Goal: Information Seeking & Learning: Learn about a topic

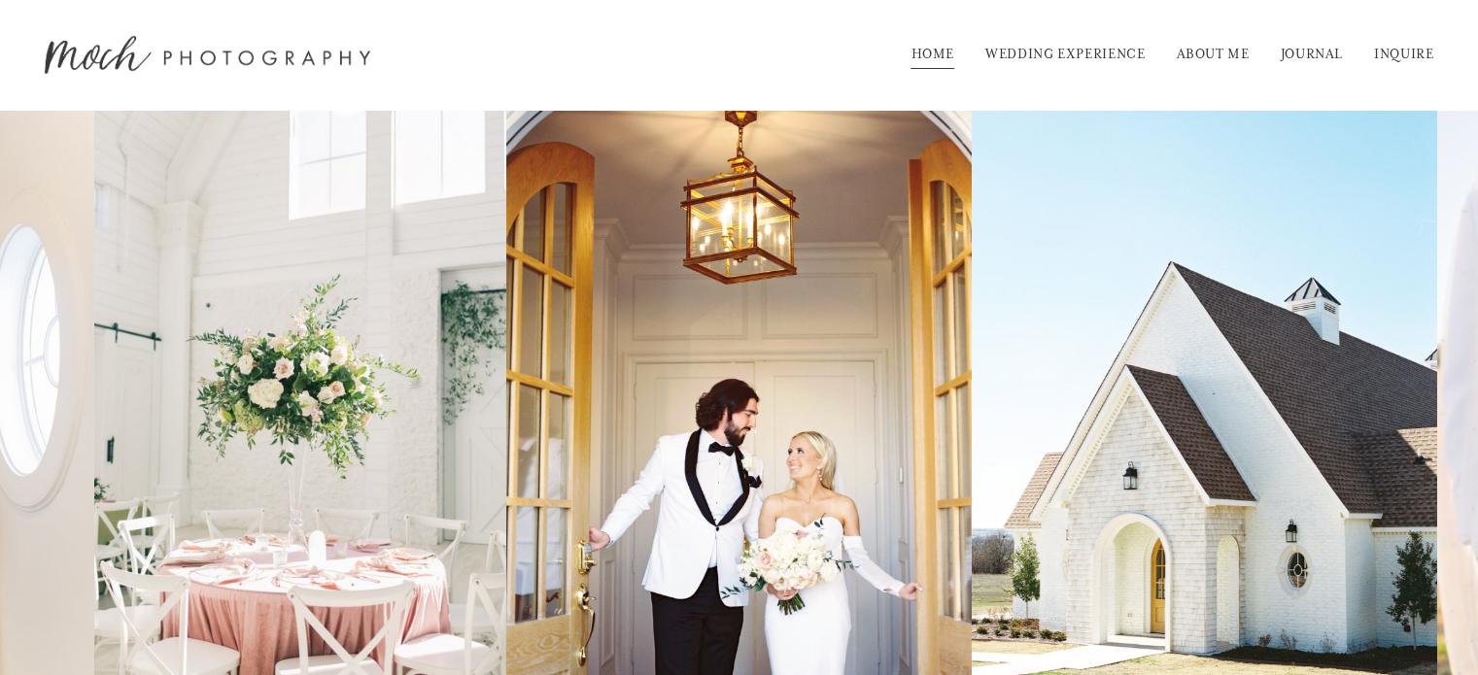
click at [1105, 48] on link "WEDDING EXPERIENCE" at bounding box center [1065, 55] width 160 height 31
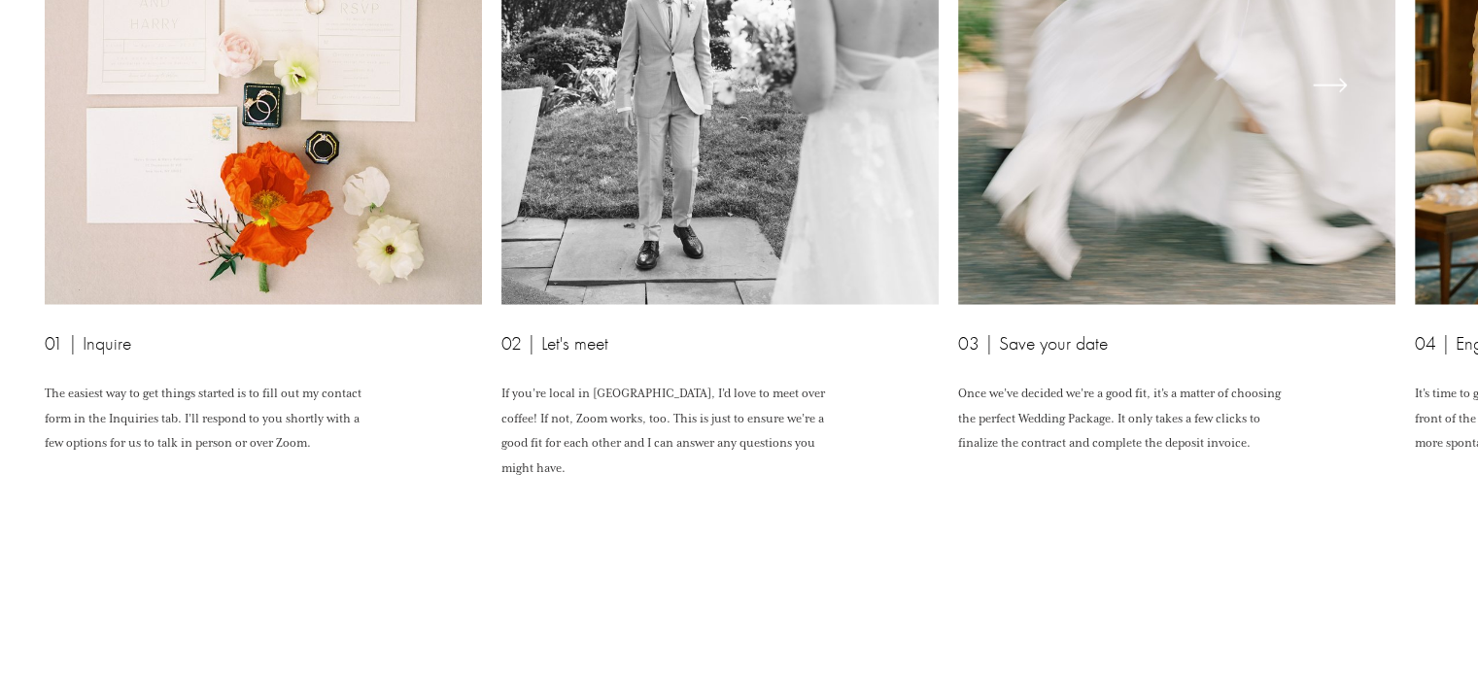
scroll to position [4731, 0]
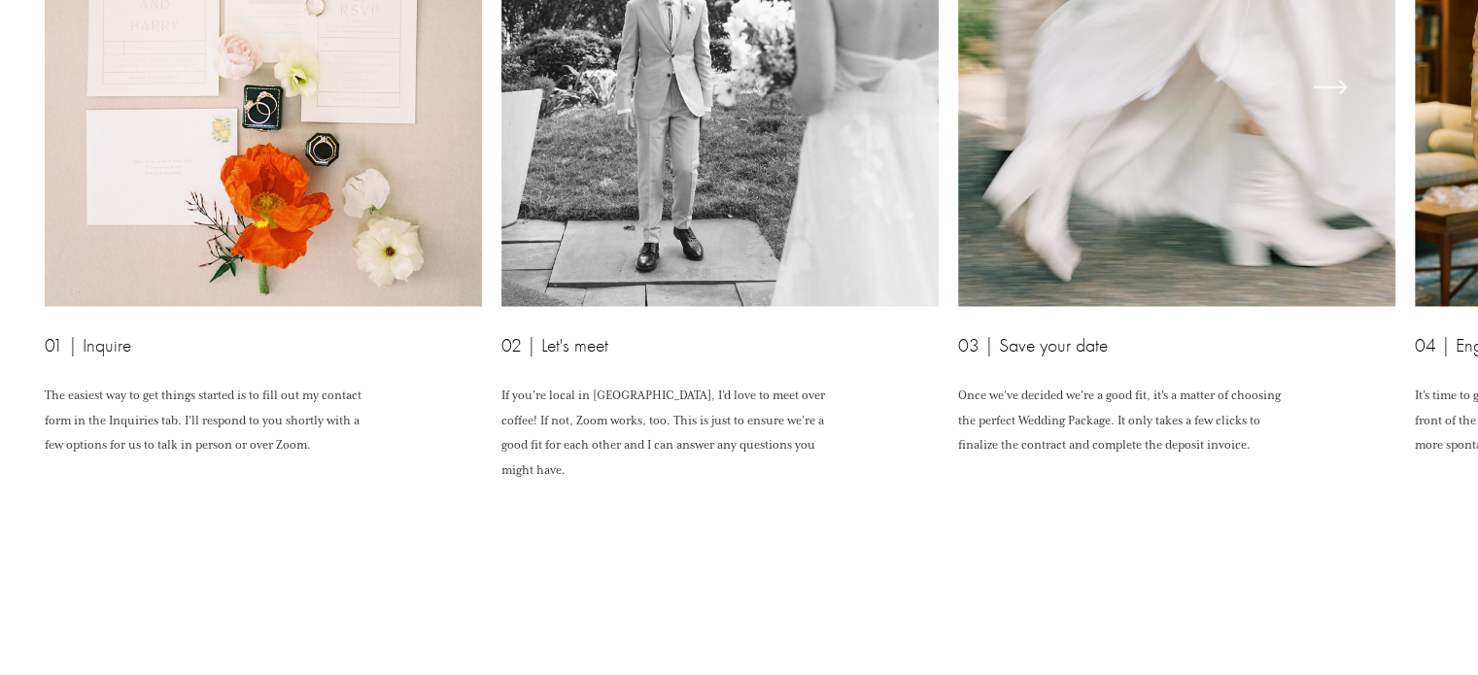
click at [1325, 105] on icon "\a \a \a Next\a \a" at bounding box center [1330, 87] width 35 height 35
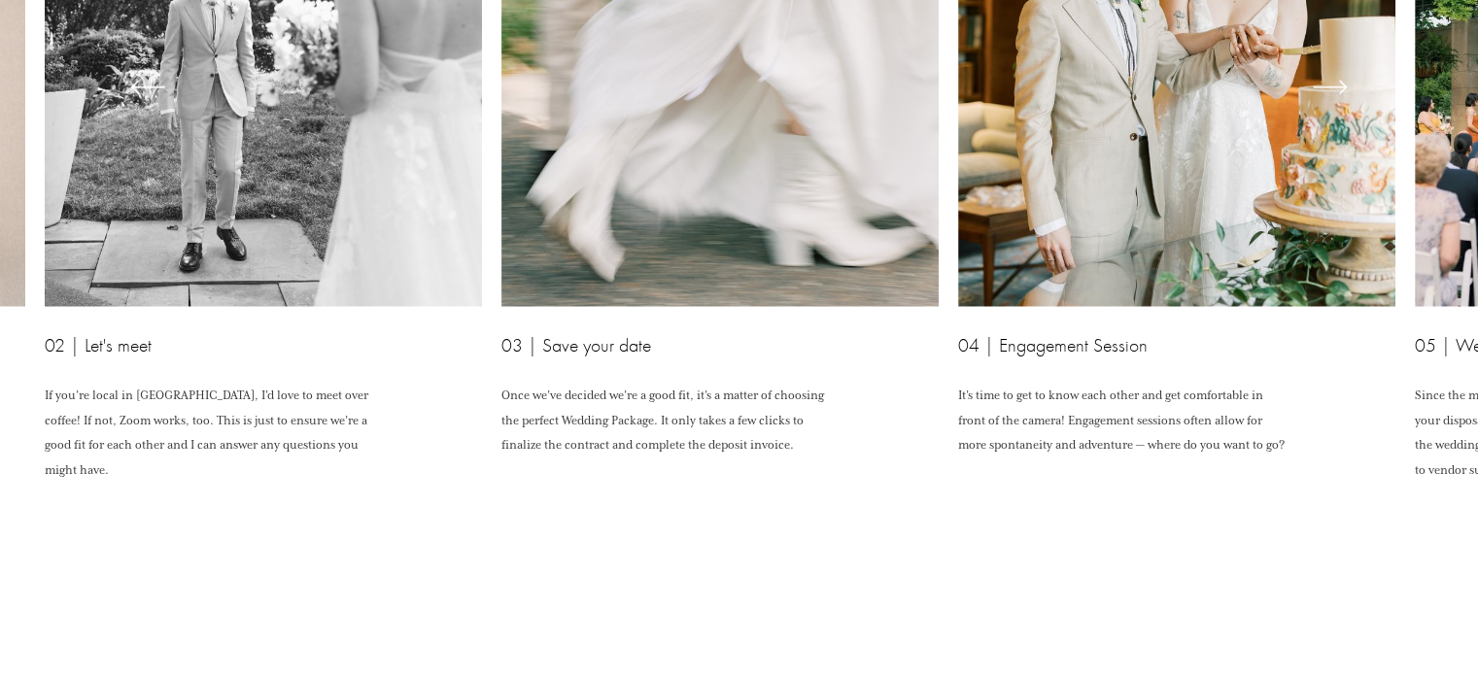
click at [1325, 105] on icon "\a \a \a Next\a \a" at bounding box center [1330, 87] width 35 height 35
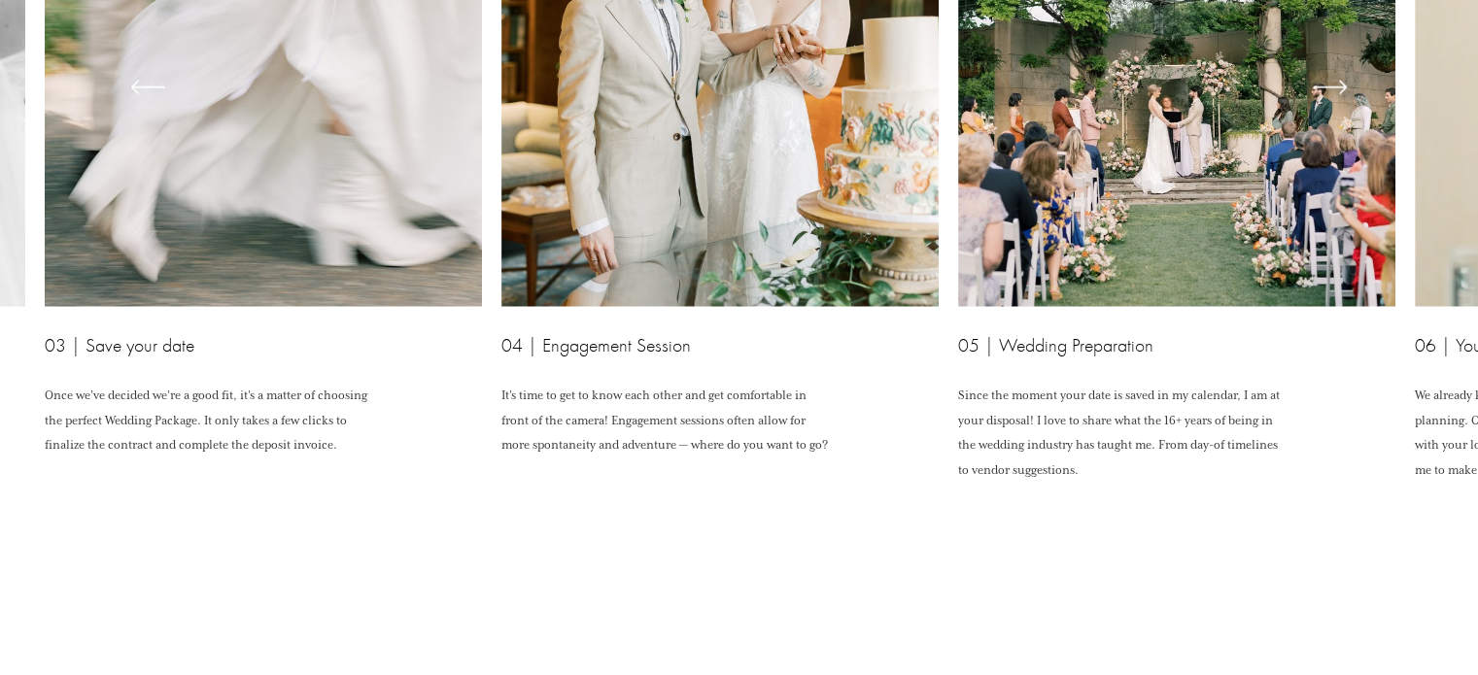
click at [1325, 105] on icon "\a \a \a Next\a \a" at bounding box center [1330, 87] width 35 height 35
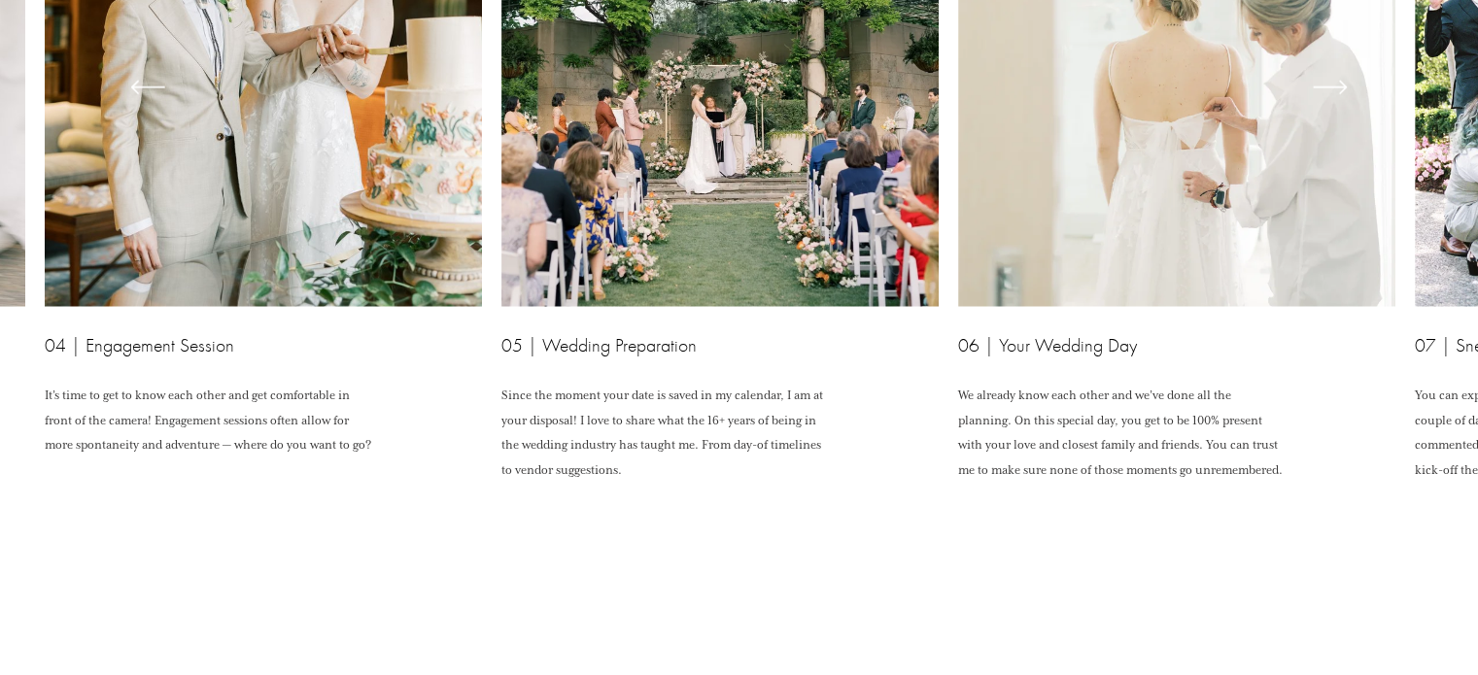
click at [1325, 105] on icon "\a \a \a Next\a \a" at bounding box center [1330, 87] width 35 height 35
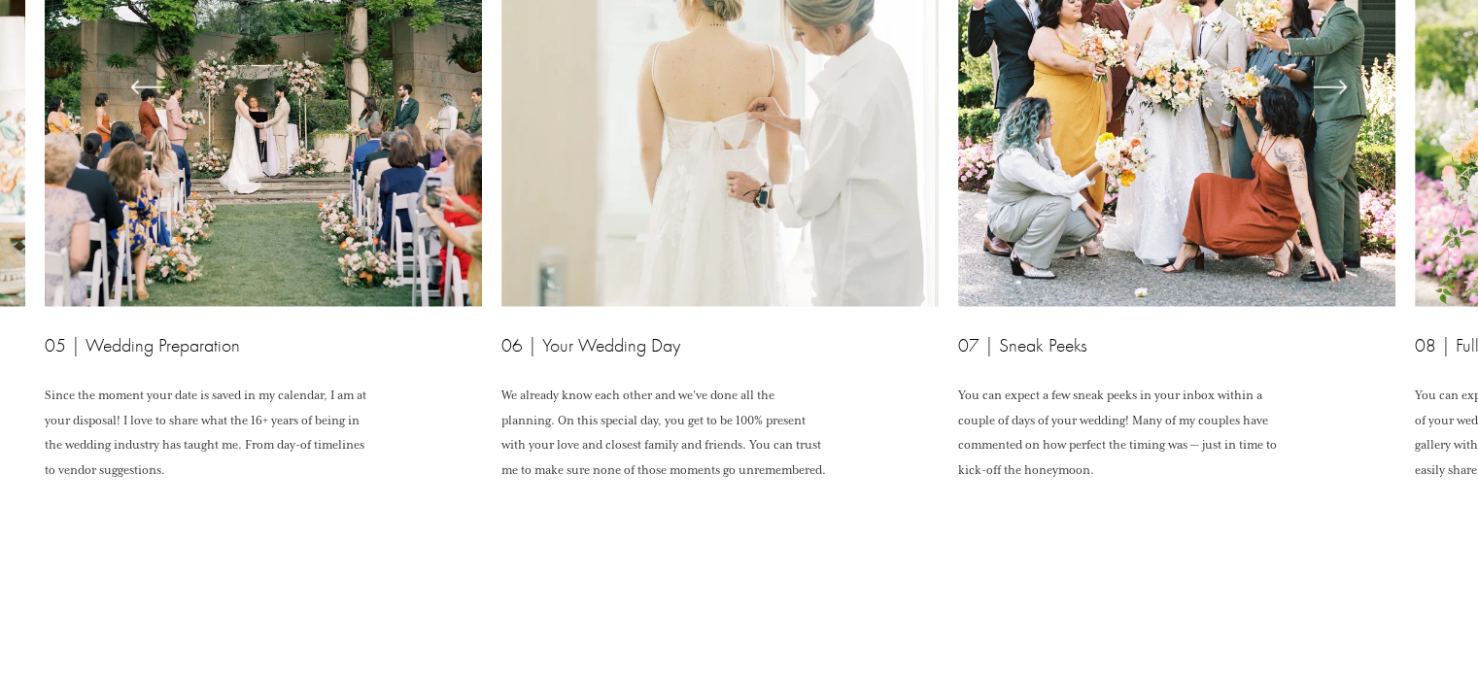
click at [1325, 105] on icon "\a \a \a Next\a \a" at bounding box center [1330, 87] width 35 height 35
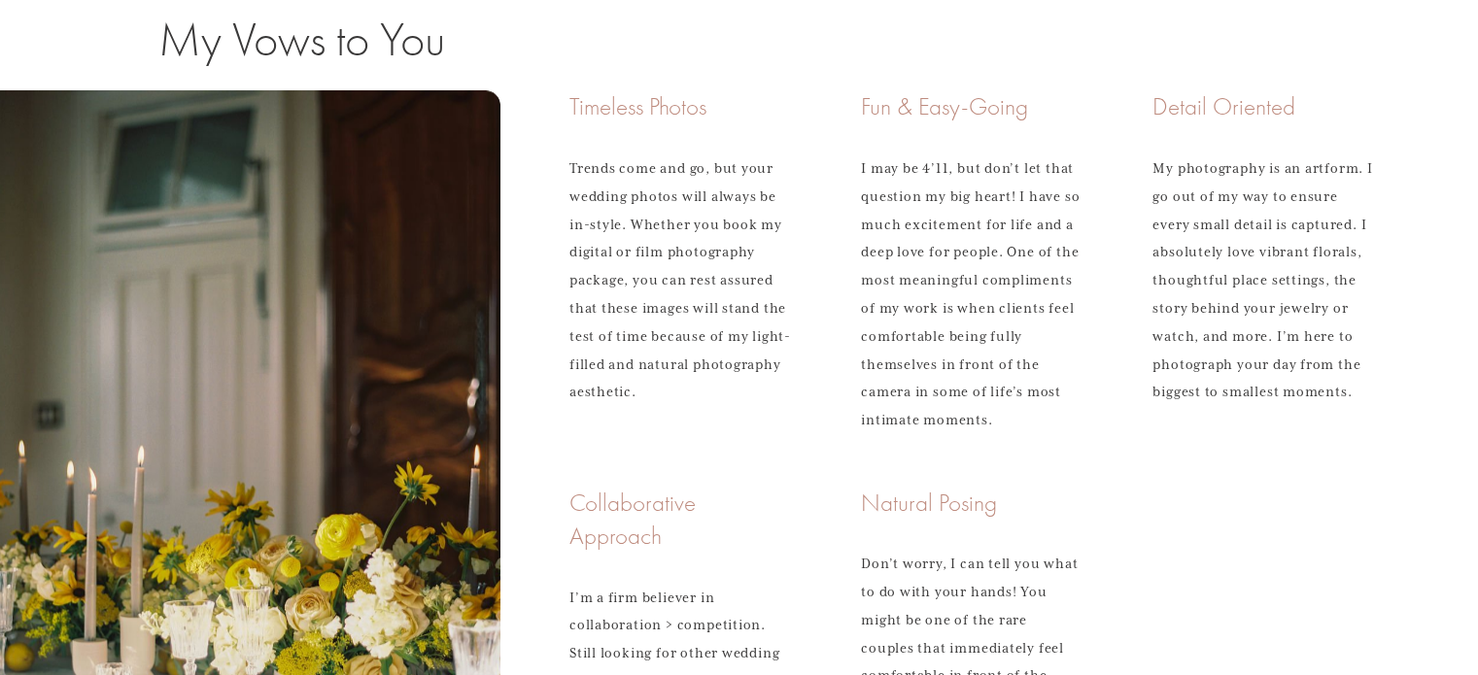
scroll to position [0, 0]
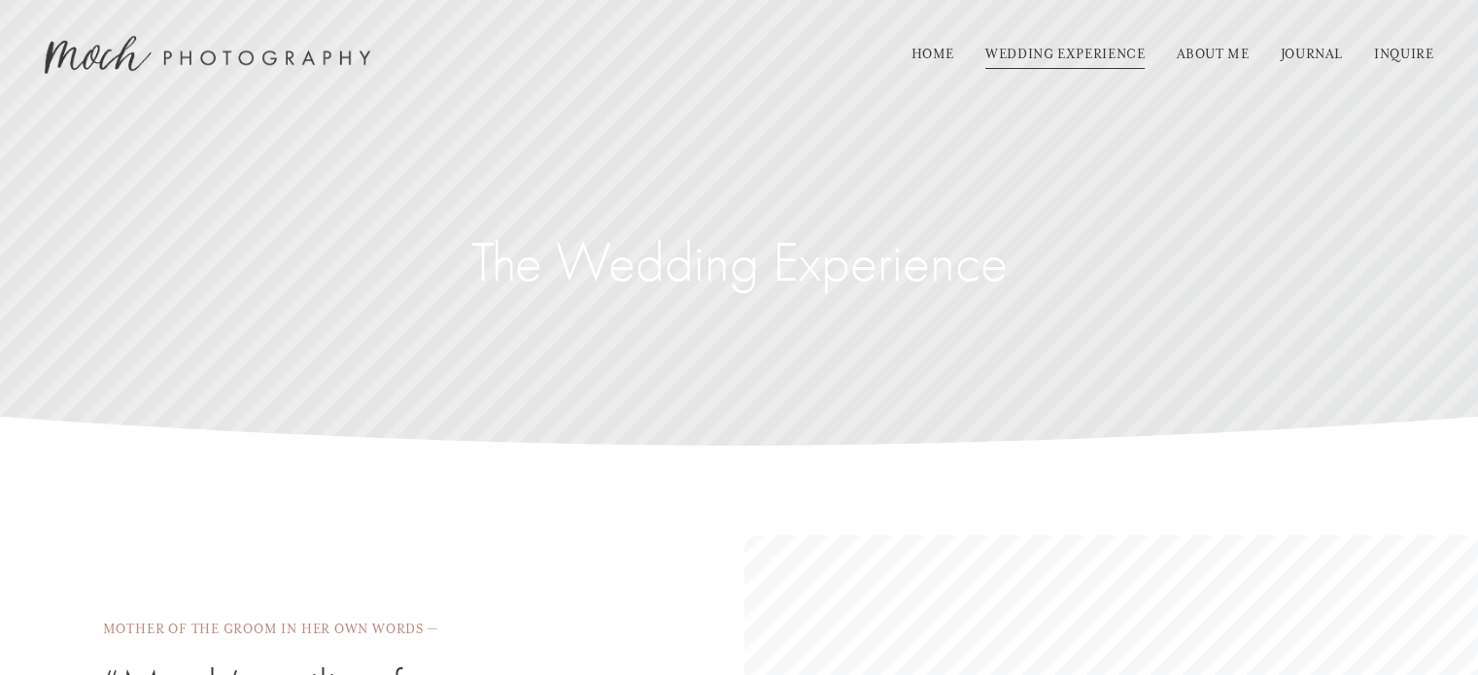
click at [1290, 51] on link "JOURNAL" at bounding box center [1311, 55] width 62 height 31
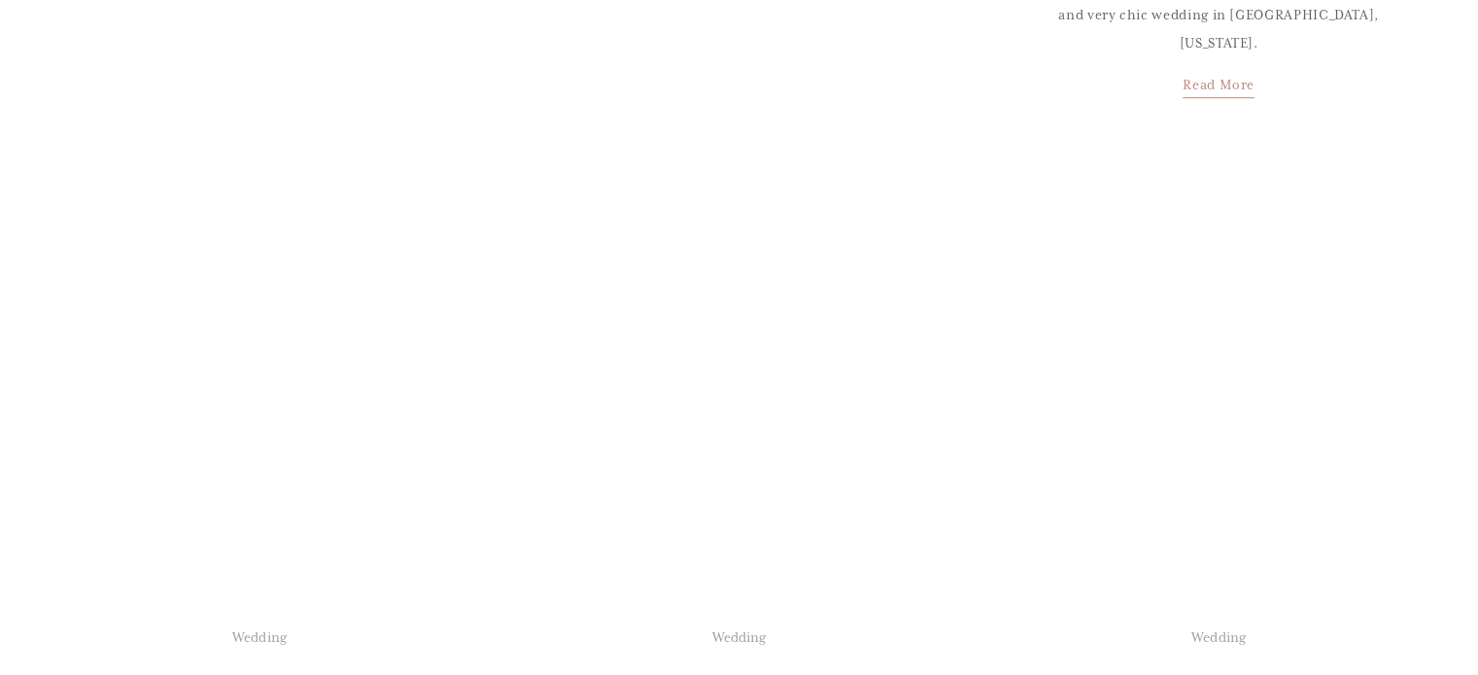
scroll to position [1488, 0]
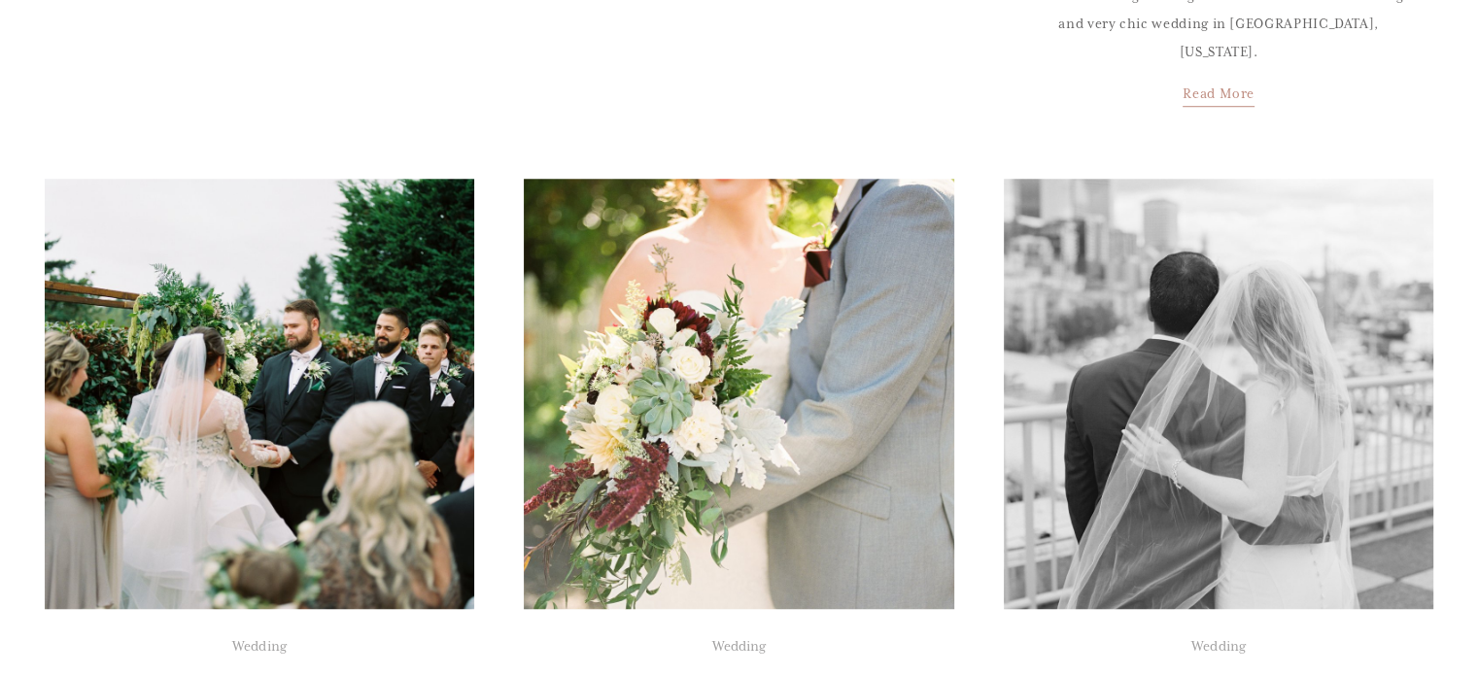
click at [403, 275] on img at bounding box center [259, 394] width 434 height 435
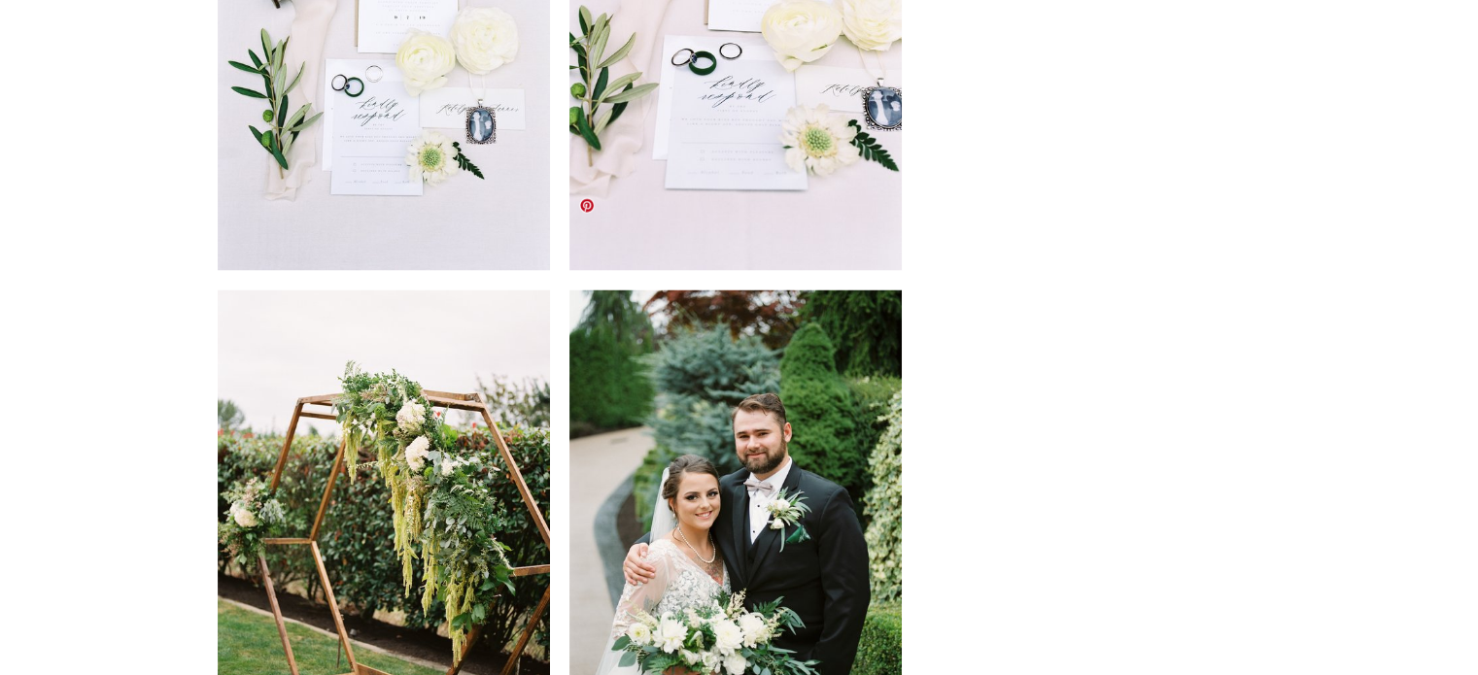
scroll to position [3785, 0]
